Goal: Information Seeking & Learning: Find specific fact

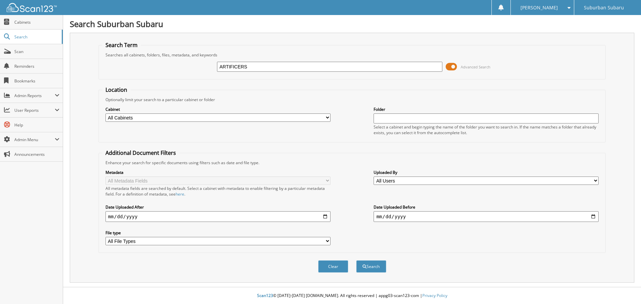
type input "ARTIFICERS"
click at [356, 260] on button "Search" at bounding box center [371, 266] width 30 height 12
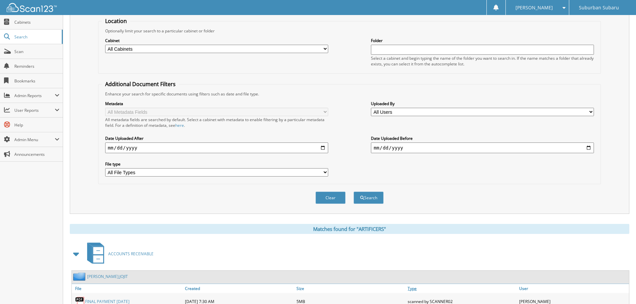
scroll to position [140, 0]
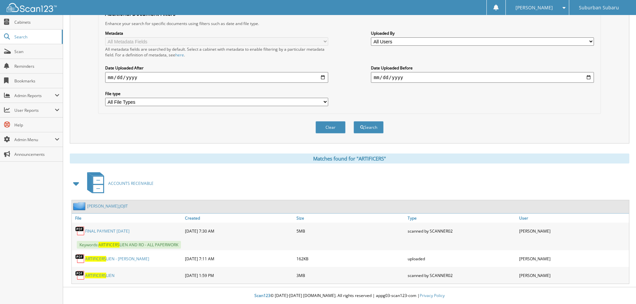
click at [124, 232] on link "FINAL PAYMENT [DATE]" at bounding box center [107, 231] width 44 height 6
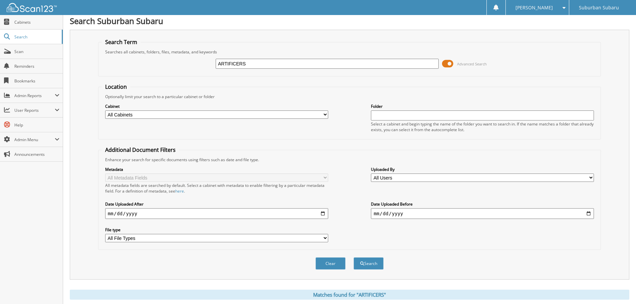
scroll to position [0, 0]
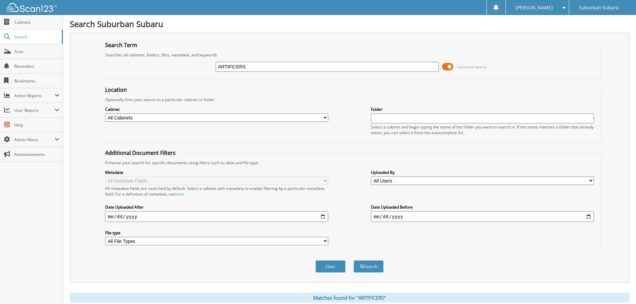
click at [266, 65] on input "ARTIFICERS" at bounding box center [327, 67] width 223 height 10
type input "ARTIFICER"
click at [354, 260] on button "Search" at bounding box center [369, 266] width 30 height 12
drag, startPoint x: 252, startPoint y: 64, endPoint x: 184, endPoint y: 64, distance: 67.4
click at [184, 64] on div "ARTIFICER Advanced Search" at bounding box center [350, 67] width 496 height 18
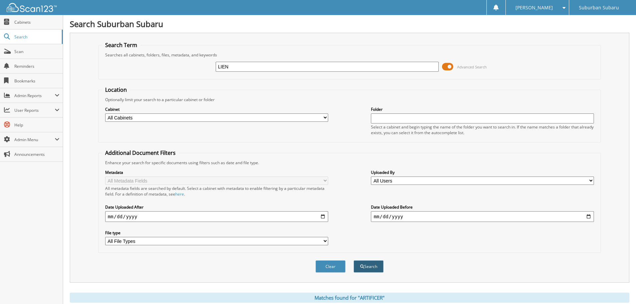
type input "LIEN"
click at [367, 267] on button "Search" at bounding box center [369, 266] width 30 height 12
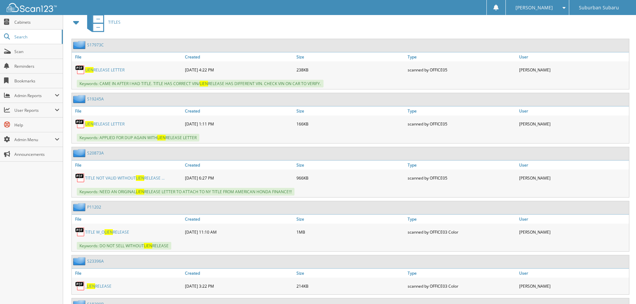
scroll to position [267, 0]
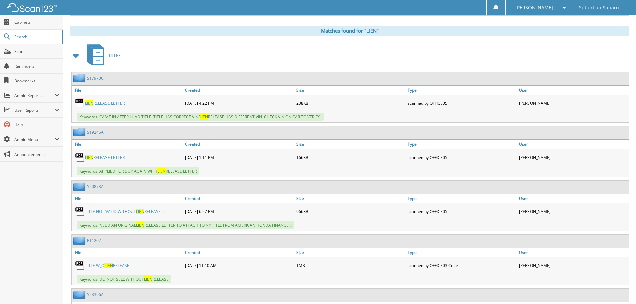
click at [74, 56] on span at bounding box center [76, 56] width 9 height 12
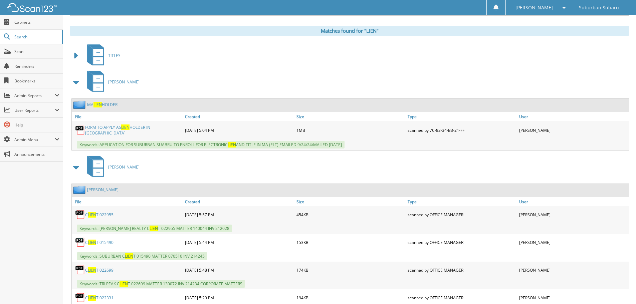
click at [76, 167] on span at bounding box center [76, 167] width 9 height 12
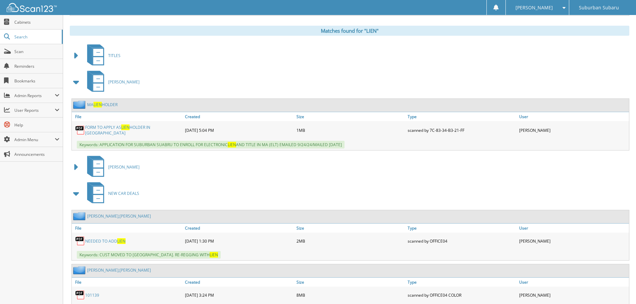
click at [75, 85] on span at bounding box center [76, 82] width 9 height 12
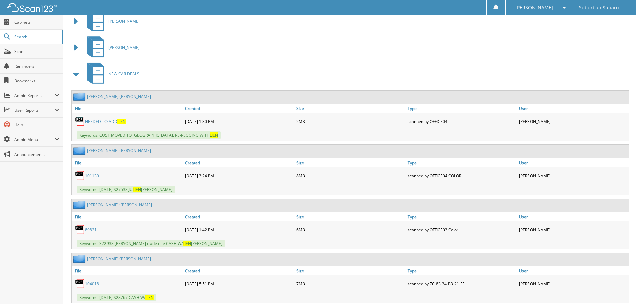
scroll to position [334, 0]
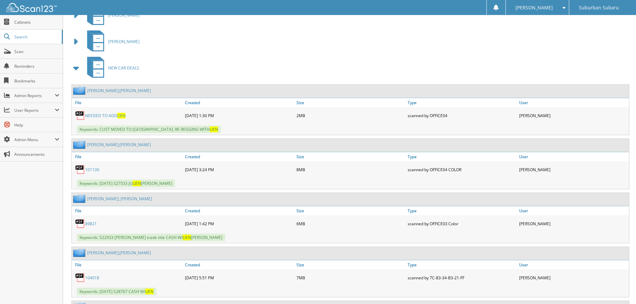
click at [75, 70] on span at bounding box center [76, 68] width 9 height 12
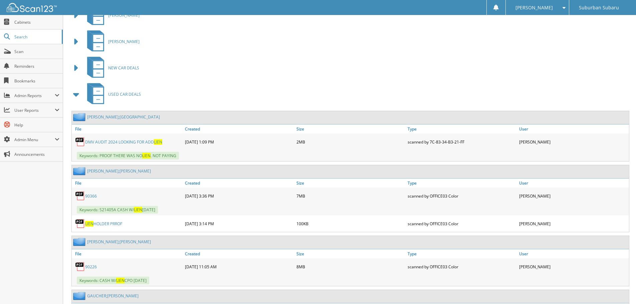
click at [76, 96] on span at bounding box center [76, 94] width 9 height 12
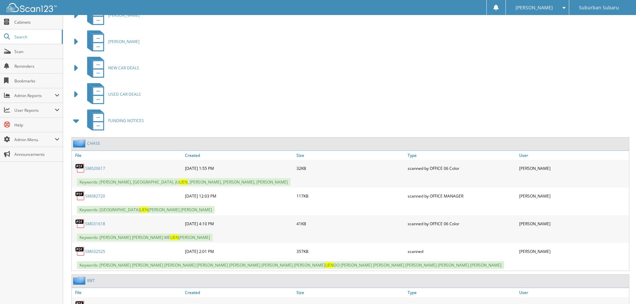
click at [76, 126] on span at bounding box center [76, 121] width 9 height 12
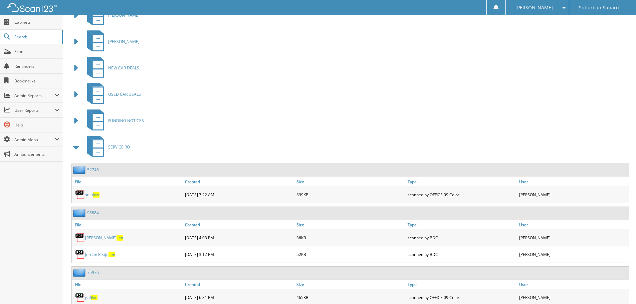
click at [77, 150] on span at bounding box center [76, 147] width 9 height 12
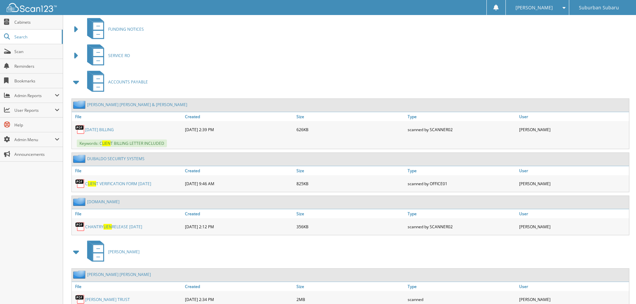
scroll to position [434, 0]
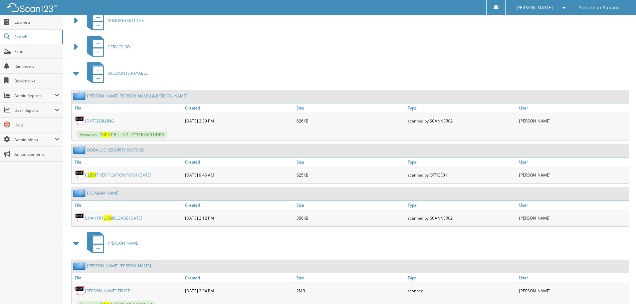
click at [142, 219] on link "CHANTRY LIEN RELEASE [DATE]" at bounding box center [113, 218] width 57 height 6
click at [76, 74] on span at bounding box center [76, 73] width 9 height 12
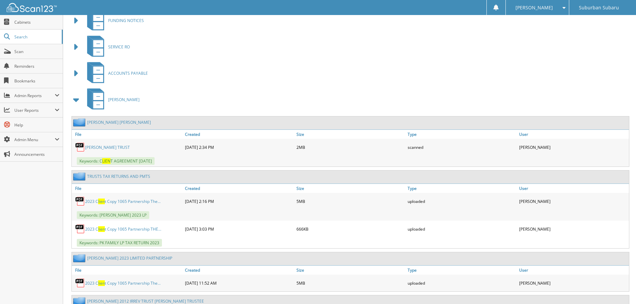
click at [76, 103] on span at bounding box center [76, 100] width 9 height 12
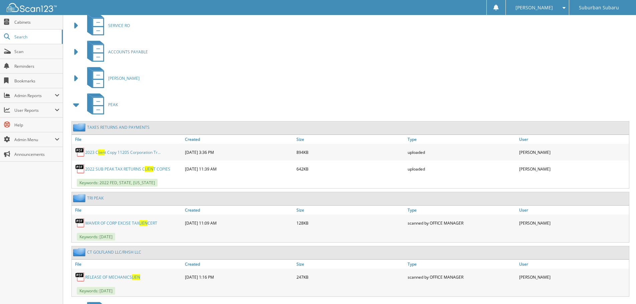
scroll to position [467, 0]
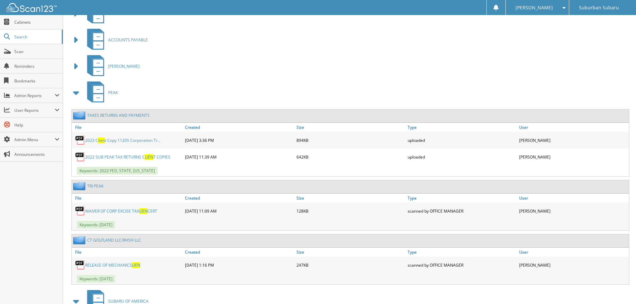
click at [80, 97] on span at bounding box center [76, 93] width 9 height 12
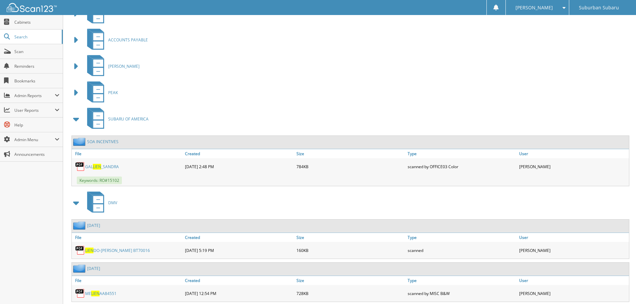
click at [73, 118] on span at bounding box center [76, 119] width 9 height 12
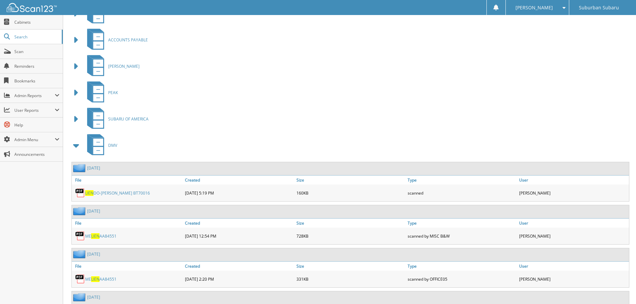
click at [74, 149] on span at bounding box center [76, 146] width 9 height 12
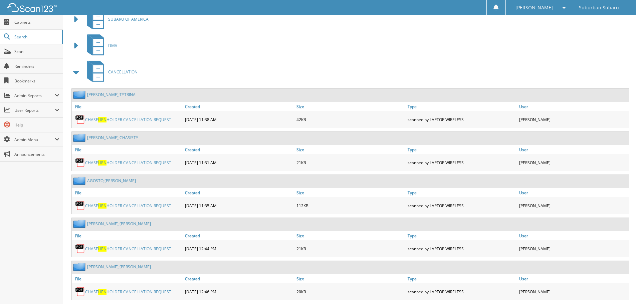
scroll to position [568, 0]
click at [79, 72] on span at bounding box center [76, 72] width 9 height 12
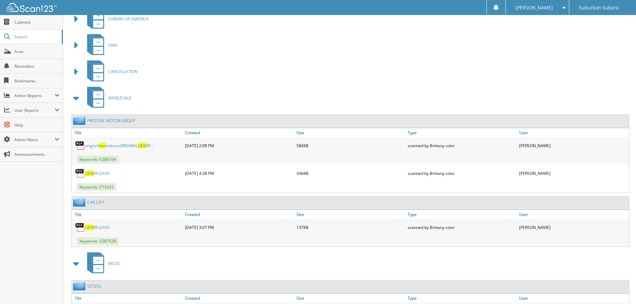
click at [78, 100] on span at bounding box center [76, 98] width 9 height 12
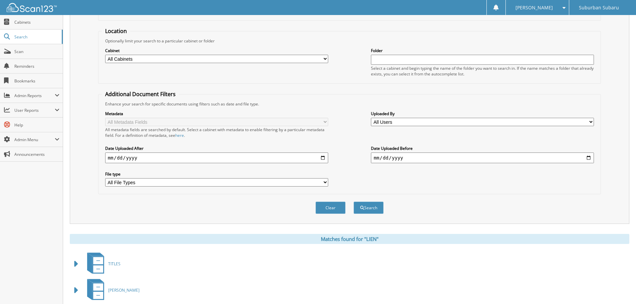
scroll to position [48, 0]
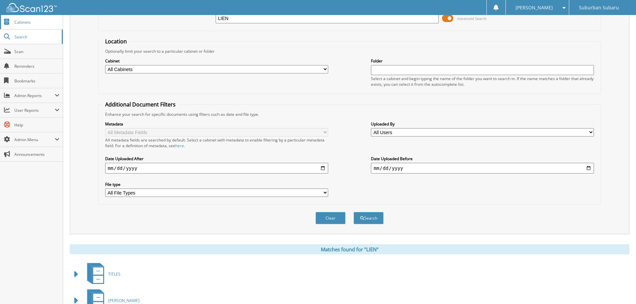
click at [31, 27] on link "Cabinets" at bounding box center [31, 22] width 63 height 14
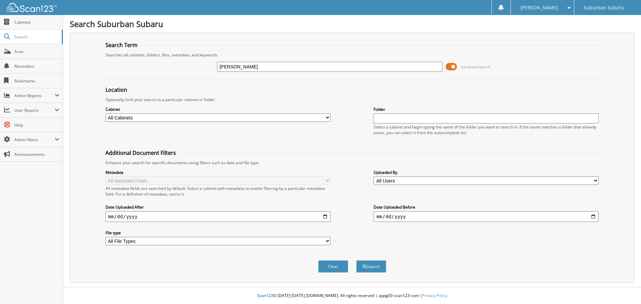
type input "CABRAL"
click at [356, 260] on button "Search" at bounding box center [371, 266] width 30 height 12
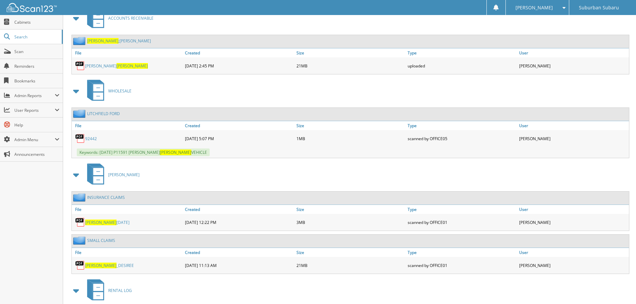
scroll to position [1937, 0]
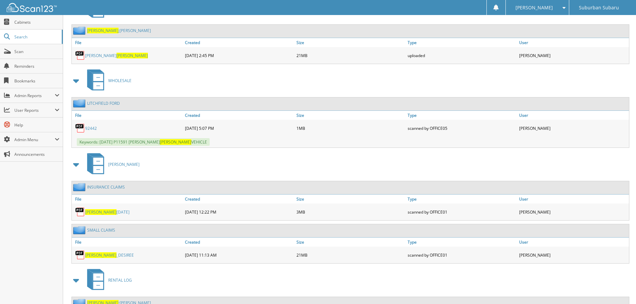
click at [93, 254] on span "CABRAL" at bounding box center [100, 255] width 31 height 6
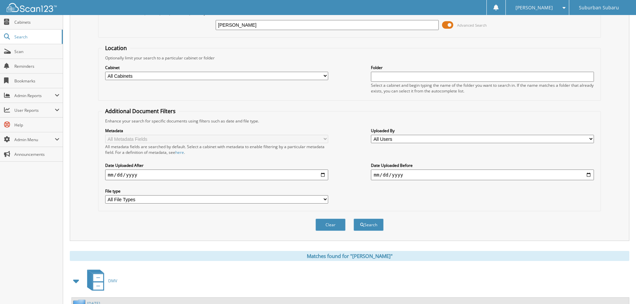
scroll to position [36, 0]
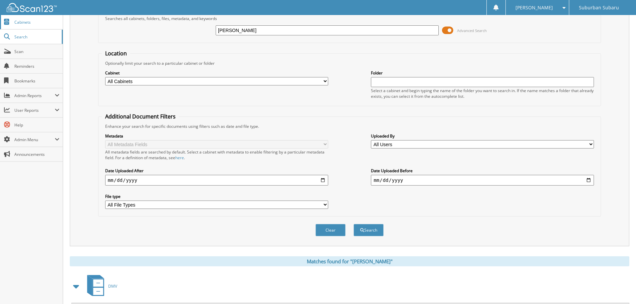
click at [21, 22] on span "Cabinets" at bounding box center [36, 22] width 45 height 6
